Goal: Download file/media

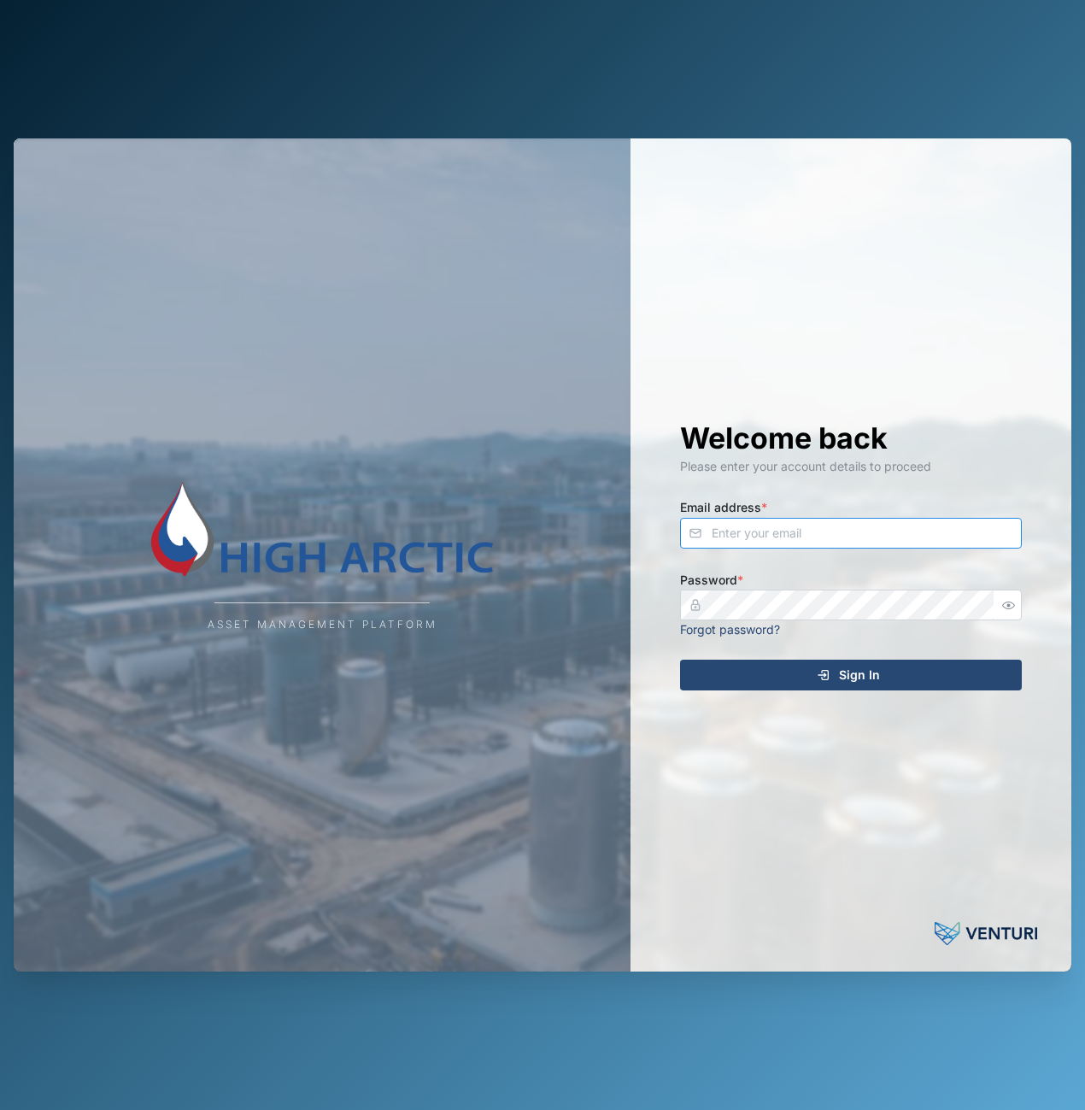
type input "[PERSON_NAME][EMAIL_ADDRESS][DOMAIN_NAME]"
click at [814, 664] on div "Sign In" at bounding box center [848, 674] width 314 height 29
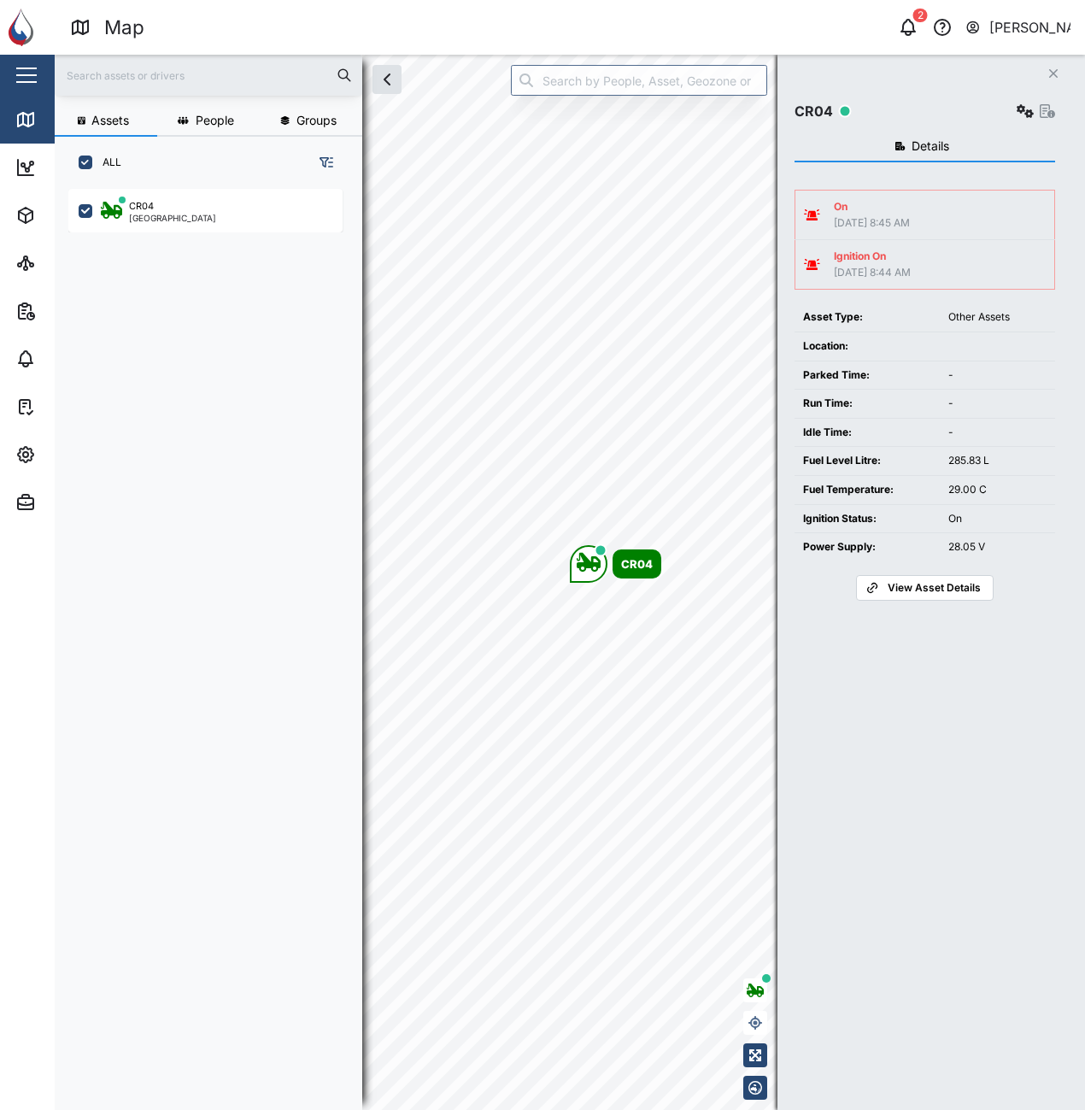
scroll to position [901, 267]
click at [904, 30] on icon "button" at bounding box center [908, 27] width 21 height 21
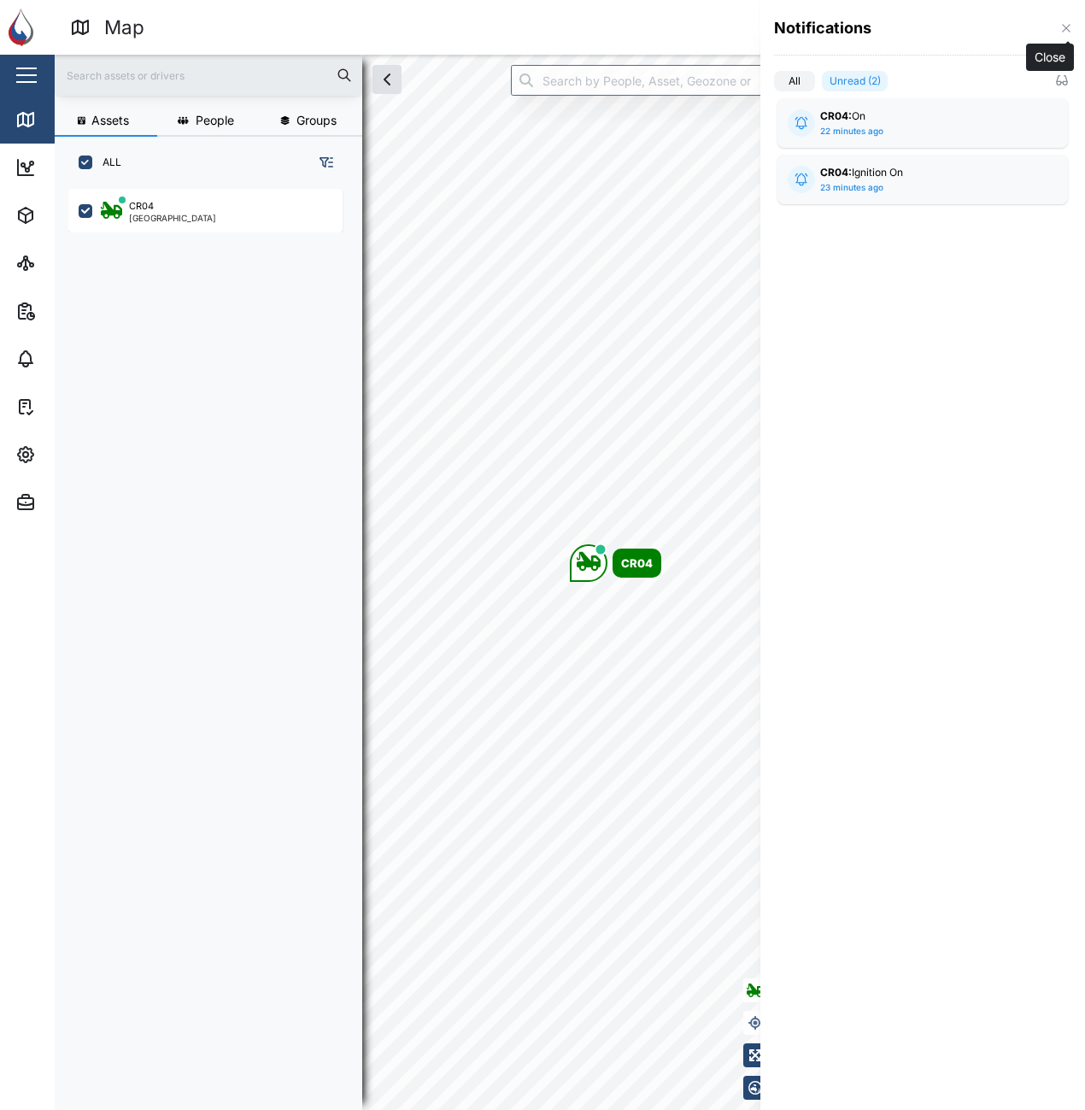
click at [1071, 32] on icon "button" at bounding box center [1066, 28] width 14 height 14
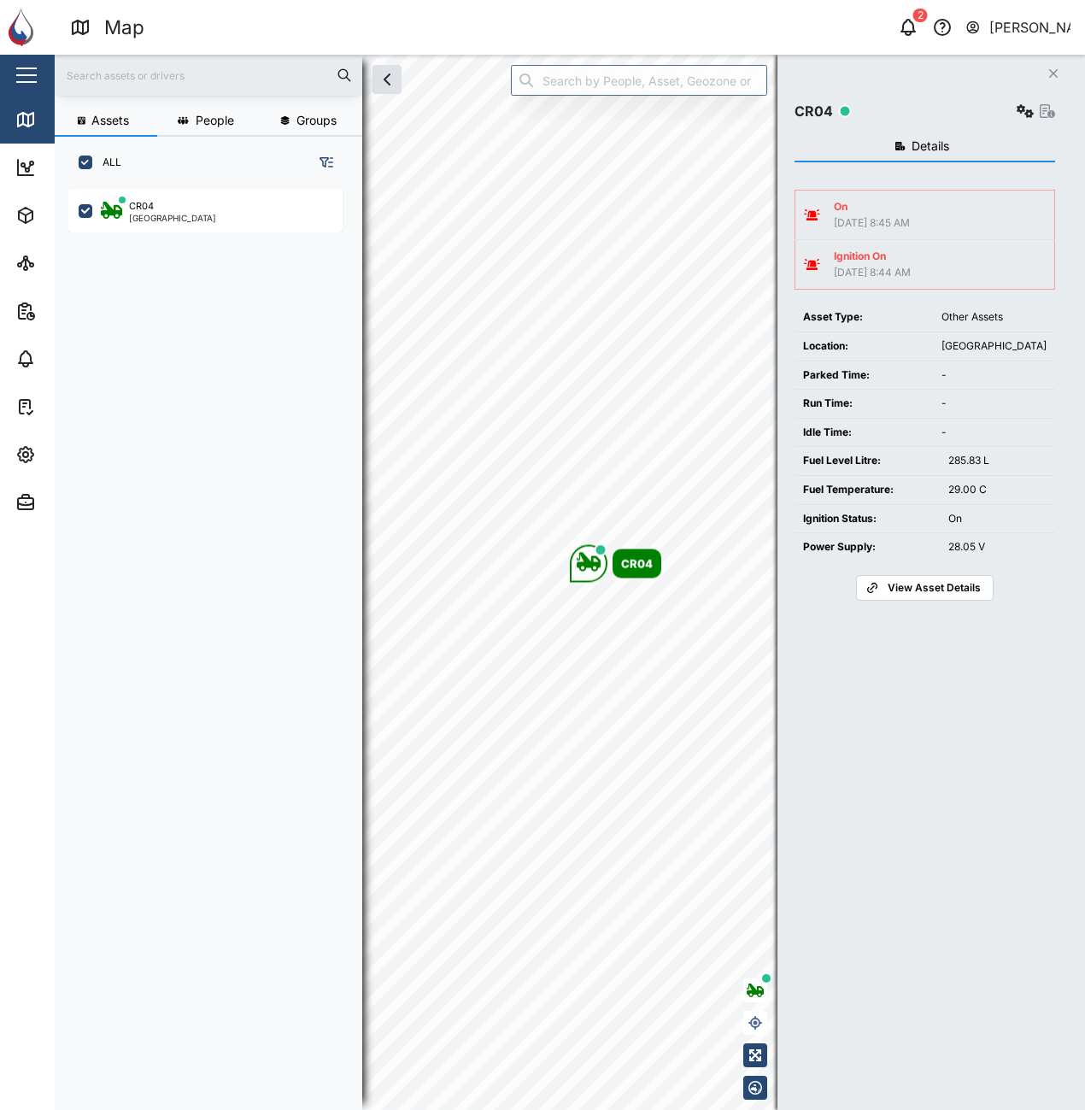
click at [1059, 70] on button "Close" at bounding box center [1054, 74] width 24 height 24
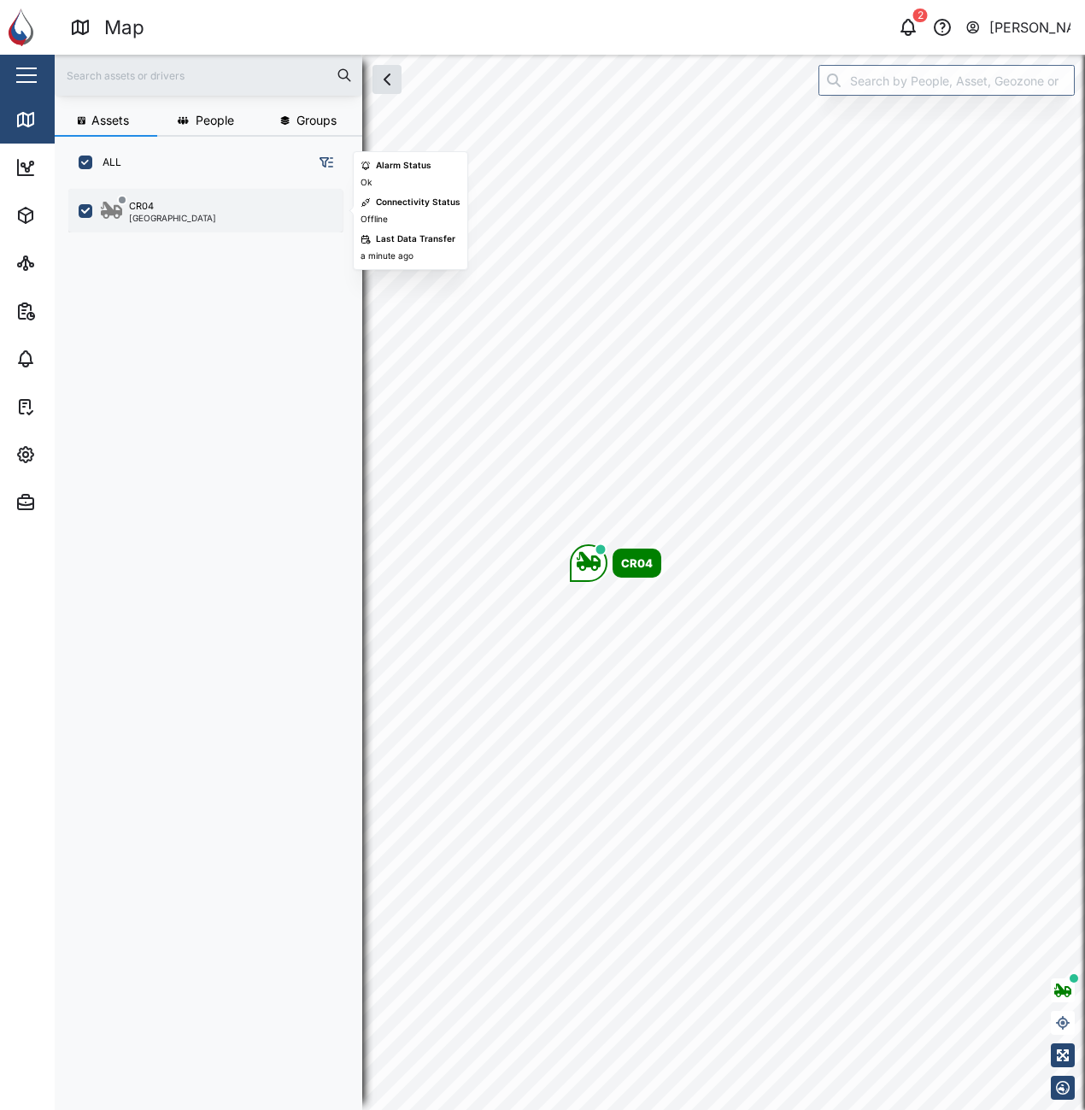
click at [274, 215] on div "CR04 [GEOGRAPHIC_DATA]" at bounding box center [217, 210] width 232 height 23
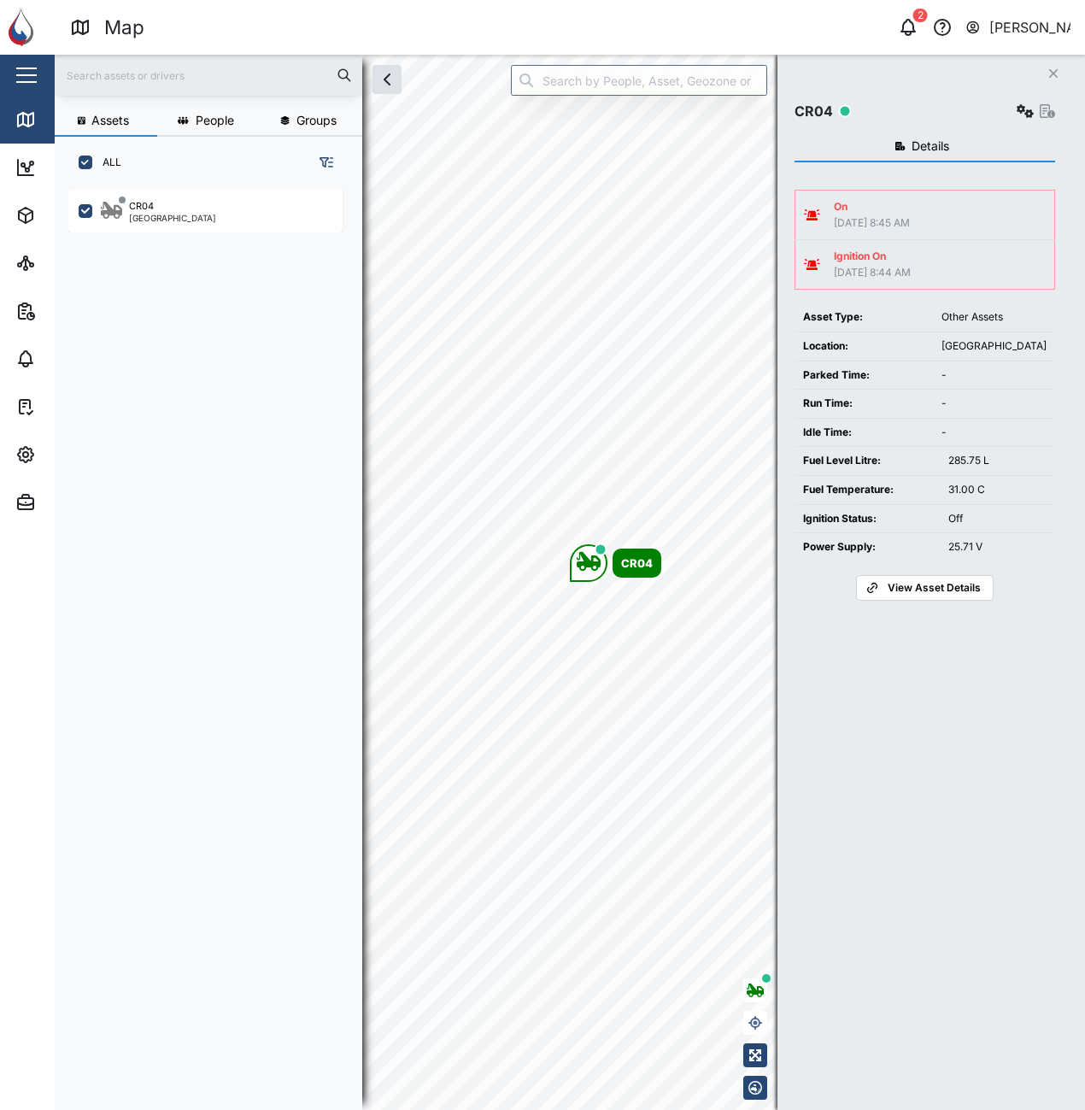
click at [887, 593] on div "View Asset Details" at bounding box center [923, 588] width 115 height 24
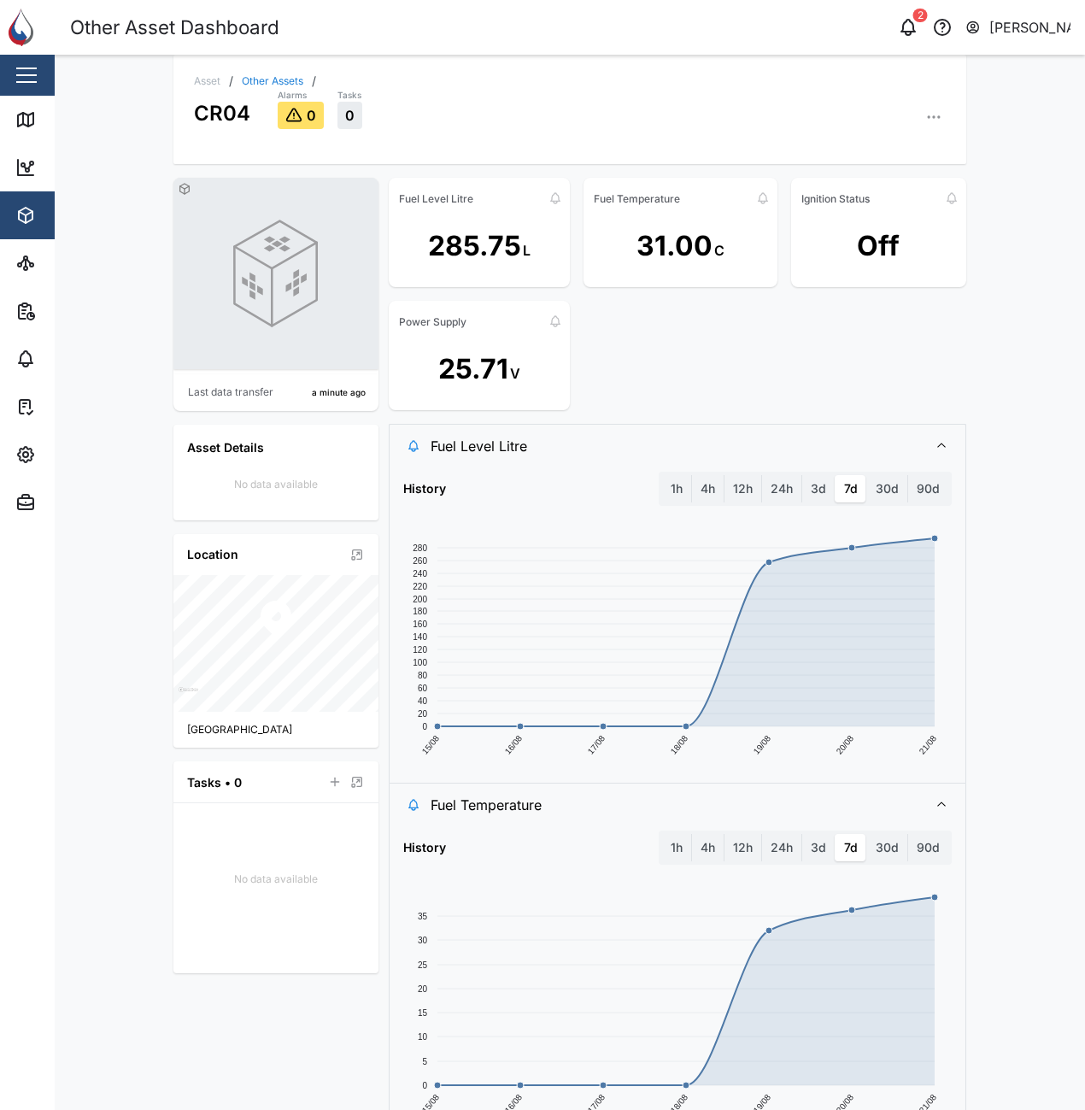
click at [715, 360] on div "Fuel Level Litre 285.75 L Fuel Temperature 31.00 C Ignition Status Off Power Su…" at bounding box center [678, 294] width 578 height 232
click at [925, 115] on icon "button" at bounding box center [933, 117] width 17 height 17
click at [877, 208] on div "Event Logs" at bounding box center [868, 210] width 126 height 16
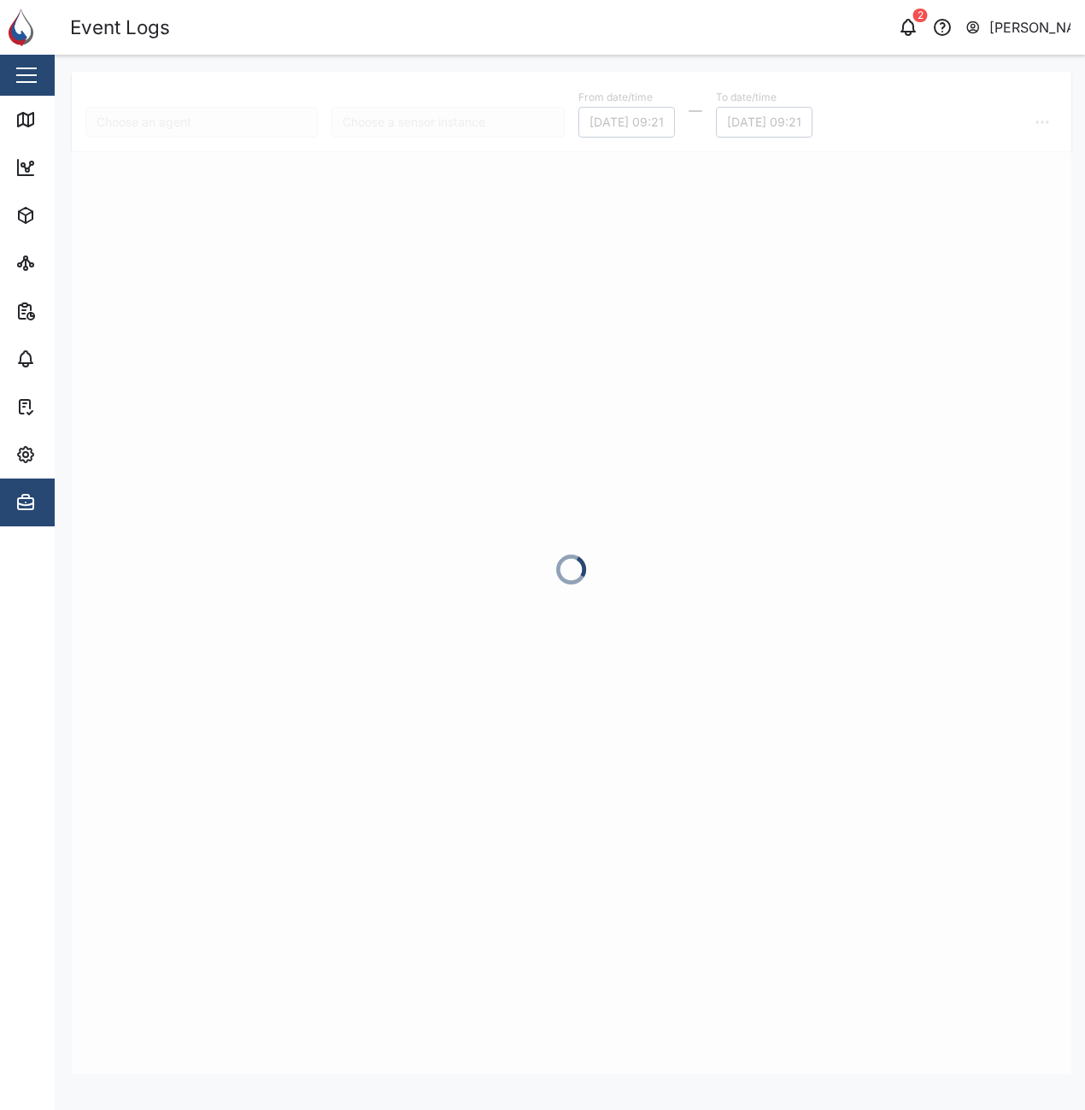
type input "CR04"
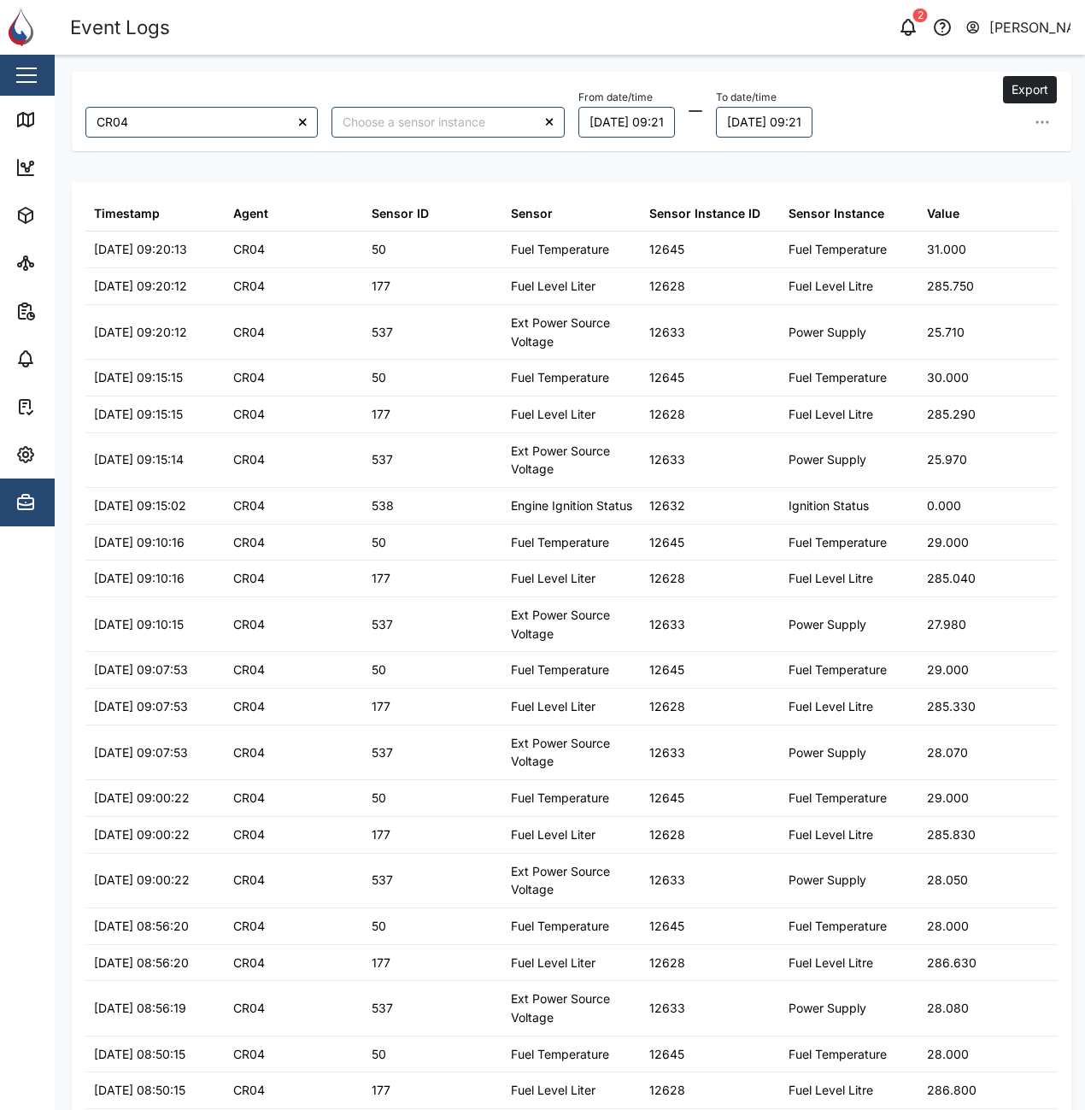
click at [1042, 123] on icon "button" at bounding box center [1043, 122] width 2 height 2
click at [992, 233] on button "Export all as CSV" at bounding box center [926, 237] width 216 height 31
click at [534, 16] on div "Event Logs" at bounding box center [320, 28] width 501 height 30
click at [654, 126] on button "[DATE] 09:21" at bounding box center [626, 122] width 97 height 31
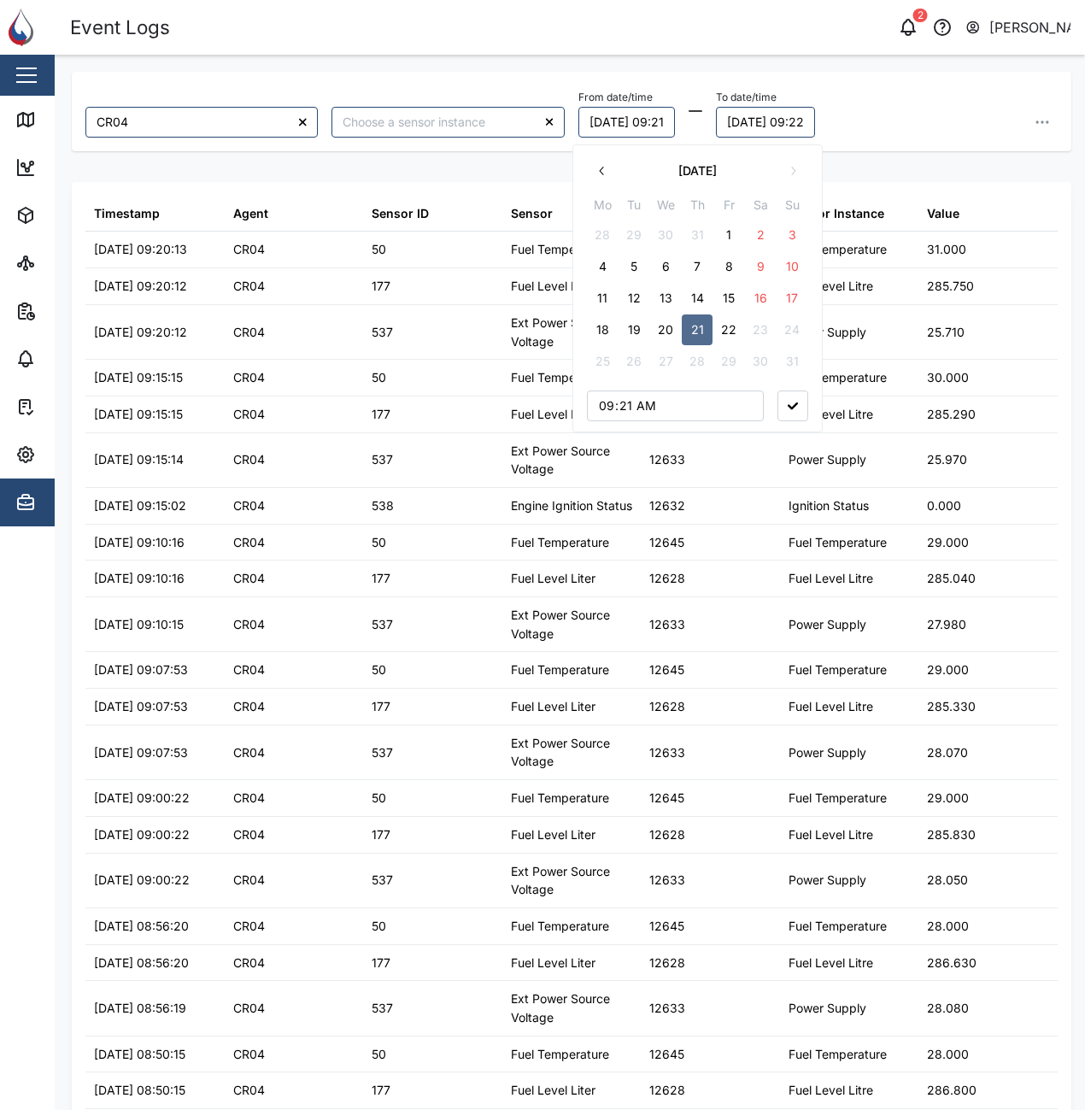
click at [665, 333] on button "20" at bounding box center [665, 329] width 31 height 31
click at [718, 409] on input "09:21" at bounding box center [675, 405] width 177 height 31
click at [606, 405] on input "09:21" at bounding box center [675, 405] width 177 height 31
type input "08:21"
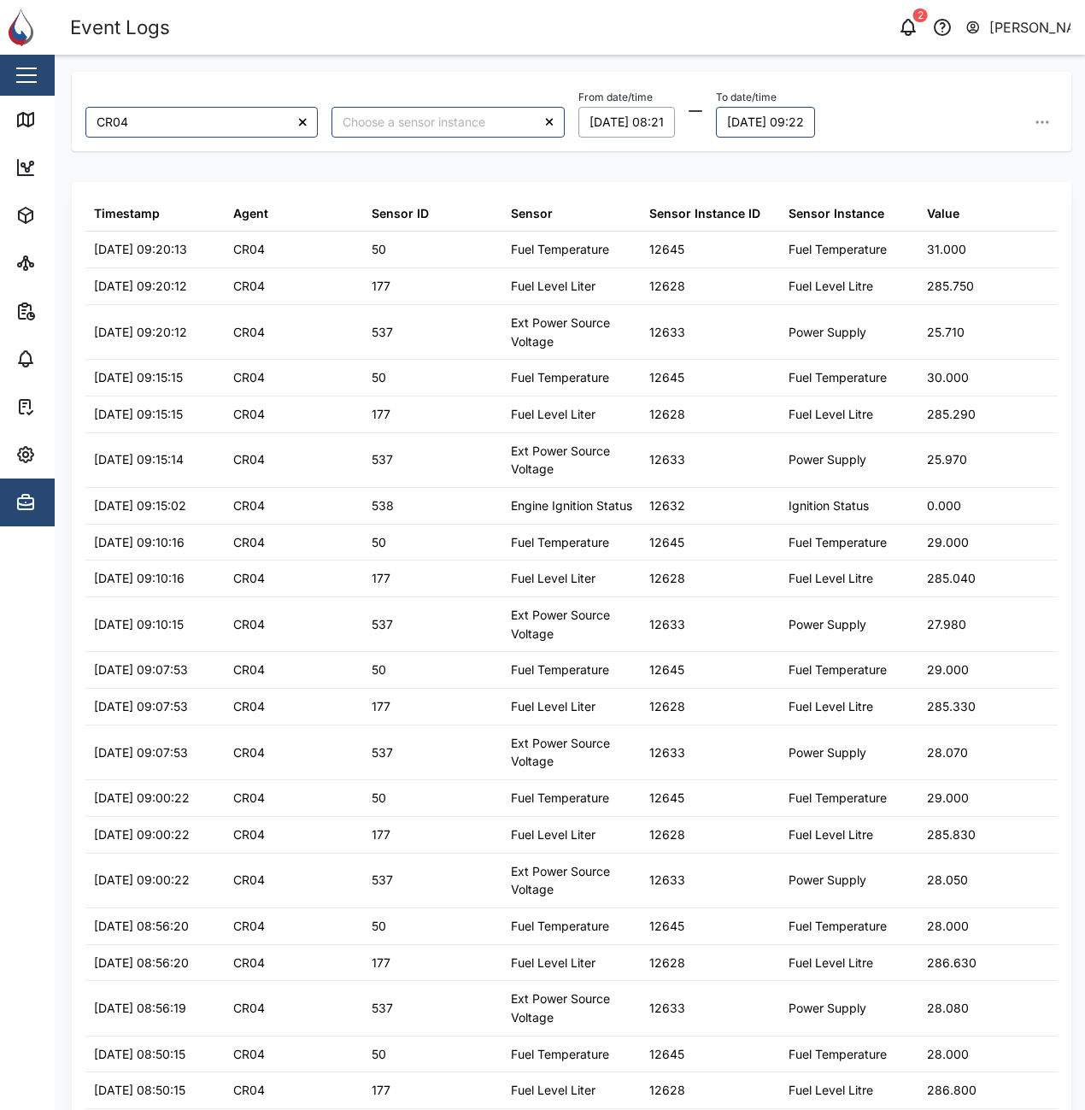
click at [935, 137] on div "From date/time [DATE] 08:21 August 2025 Mo Tu We Th Fr Sa Su 28 29 30 31 1 2 3 …" at bounding box center [817, 111] width 479 height 52
click at [1027, 125] on button "button" at bounding box center [1042, 122] width 31 height 31
click at [996, 244] on button "Export all as CSV" at bounding box center [926, 237] width 216 height 31
